Goal: Find specific page/section: Find specific page/section

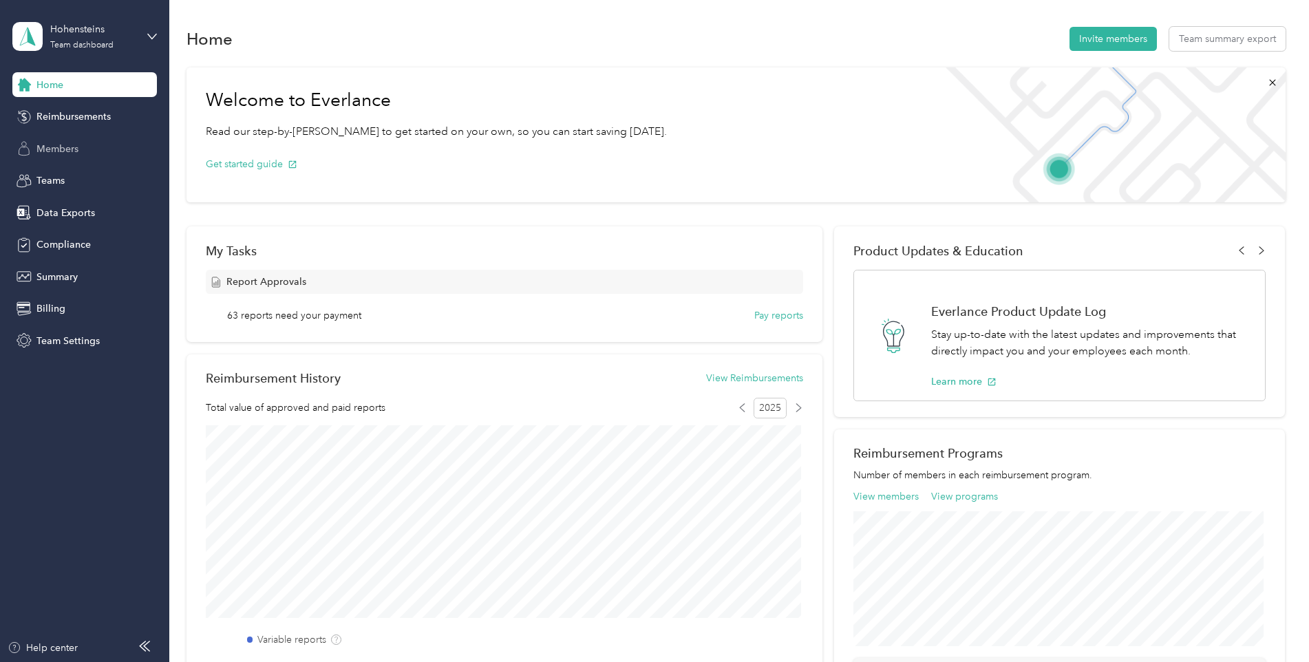
drag, startPoint x: 52, startPoint y: 149, endPoint x: 53, endPoint y: 156, distance: 7.0
click at [53, 156] on div "Members" at bounding box center [84, 148] width 144 height 25
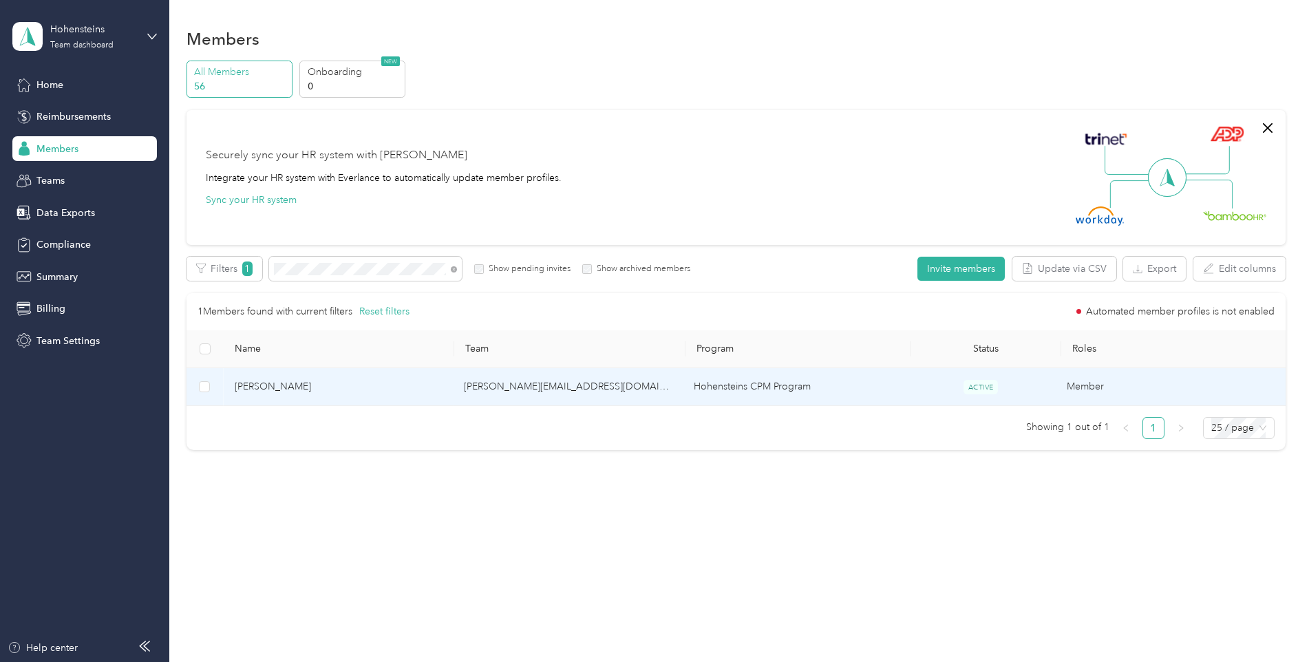
click at [273, 385] on span "[PERSON_NAME]" at bounding box center [339, 386] width 208 height 15
